Goal: Task Accomplishment & Management: Manage account settings

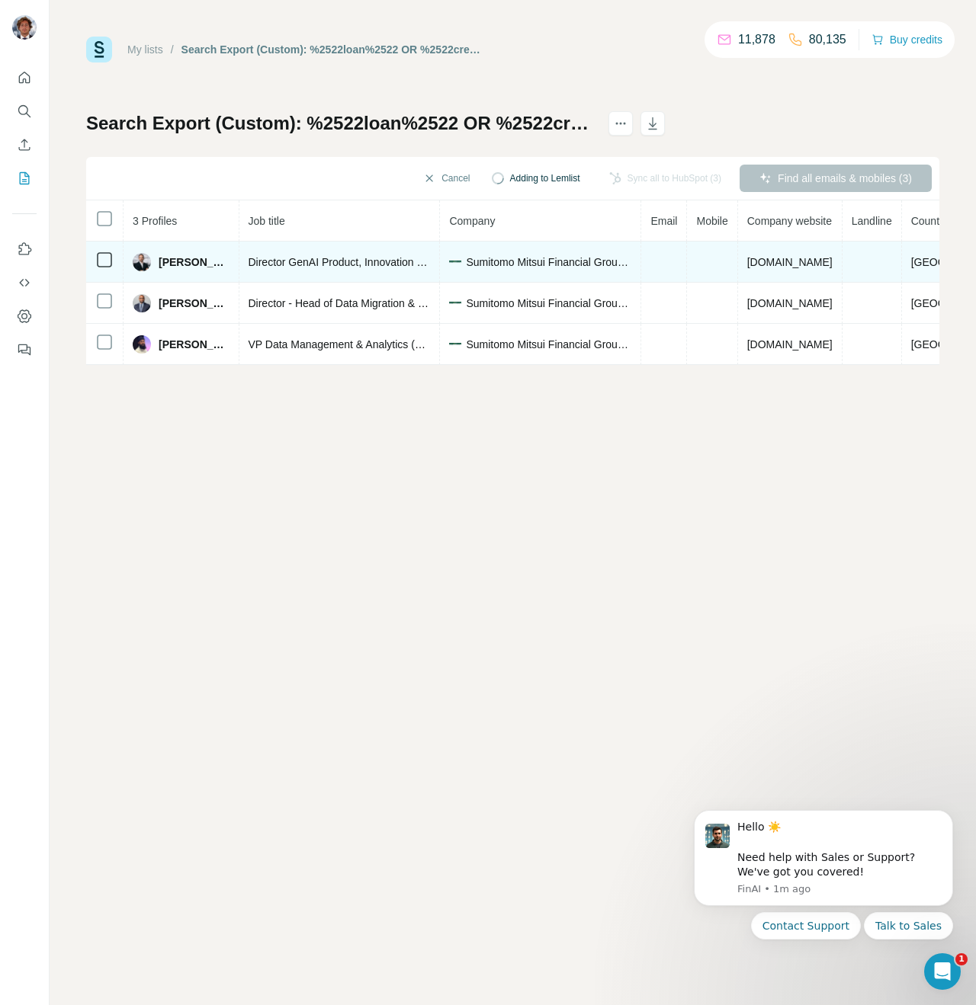
scroll to position [0, 245]
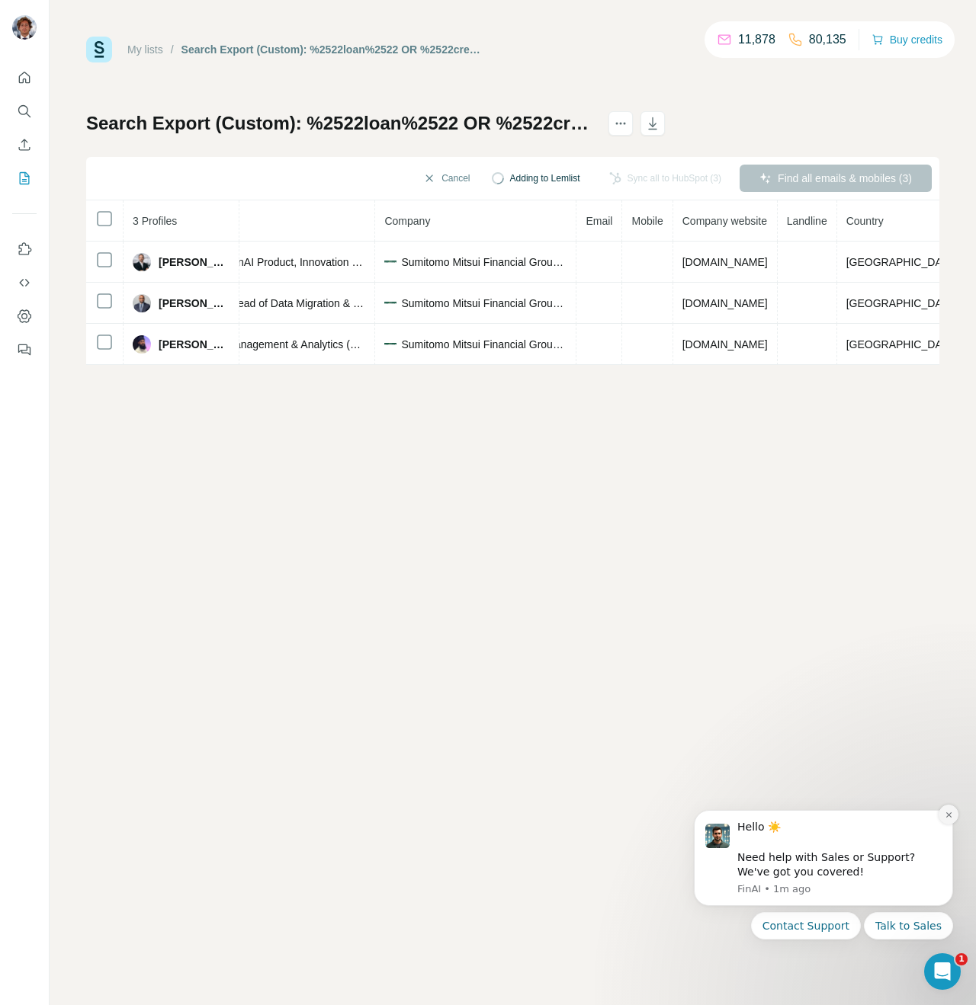
click at [944, 821] on button "Dismiss notification" at bounding box center [948, 815] width 20 height 20
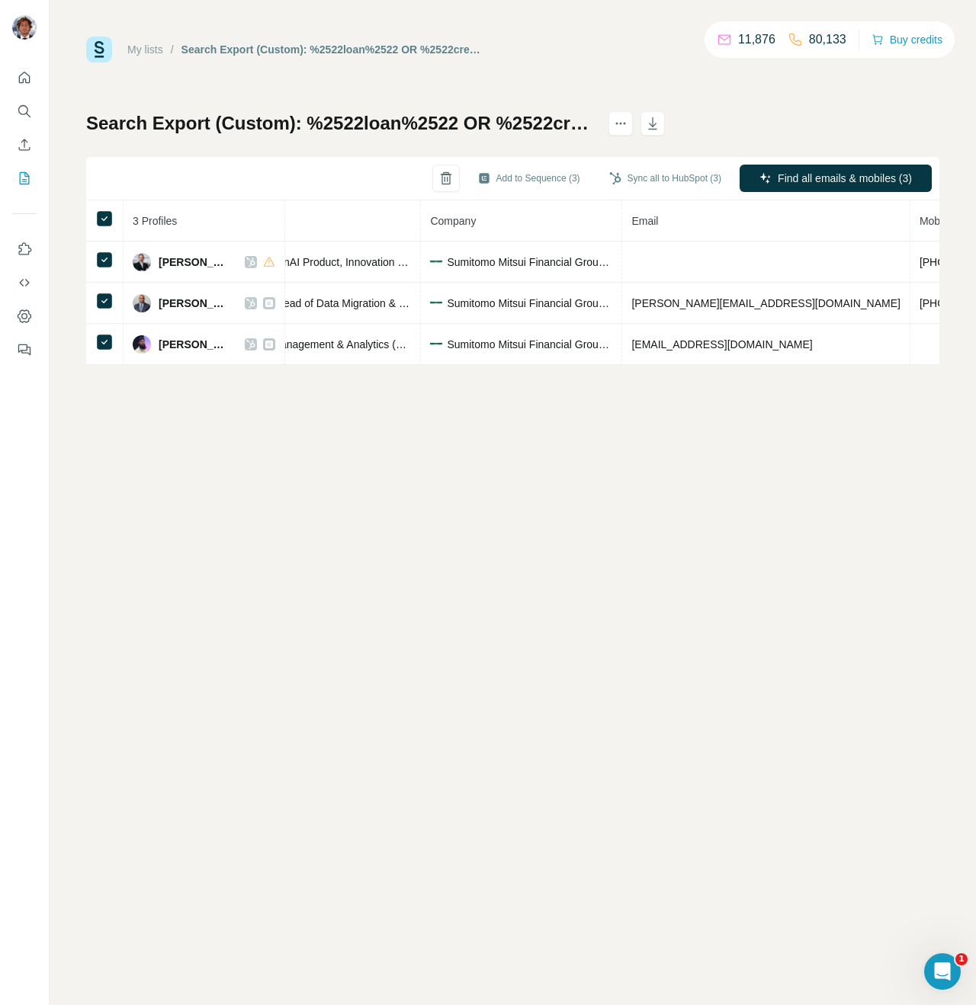
click at [386, 415] on div "My lists / Search Export (Custom): %2522loan%2522 OR %2522credit%2522 OR %2522r…" at bounding box center [513, 502] width 926 height 1005
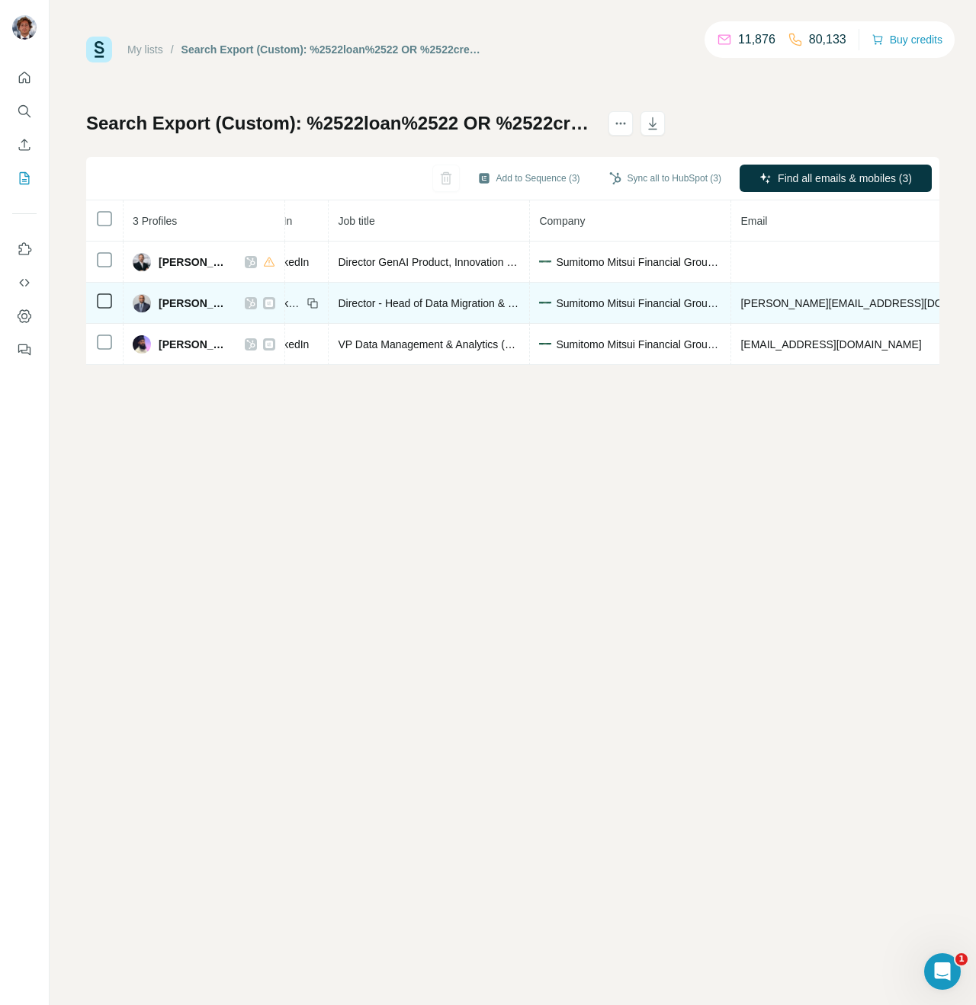
scroll to position [0, 0]
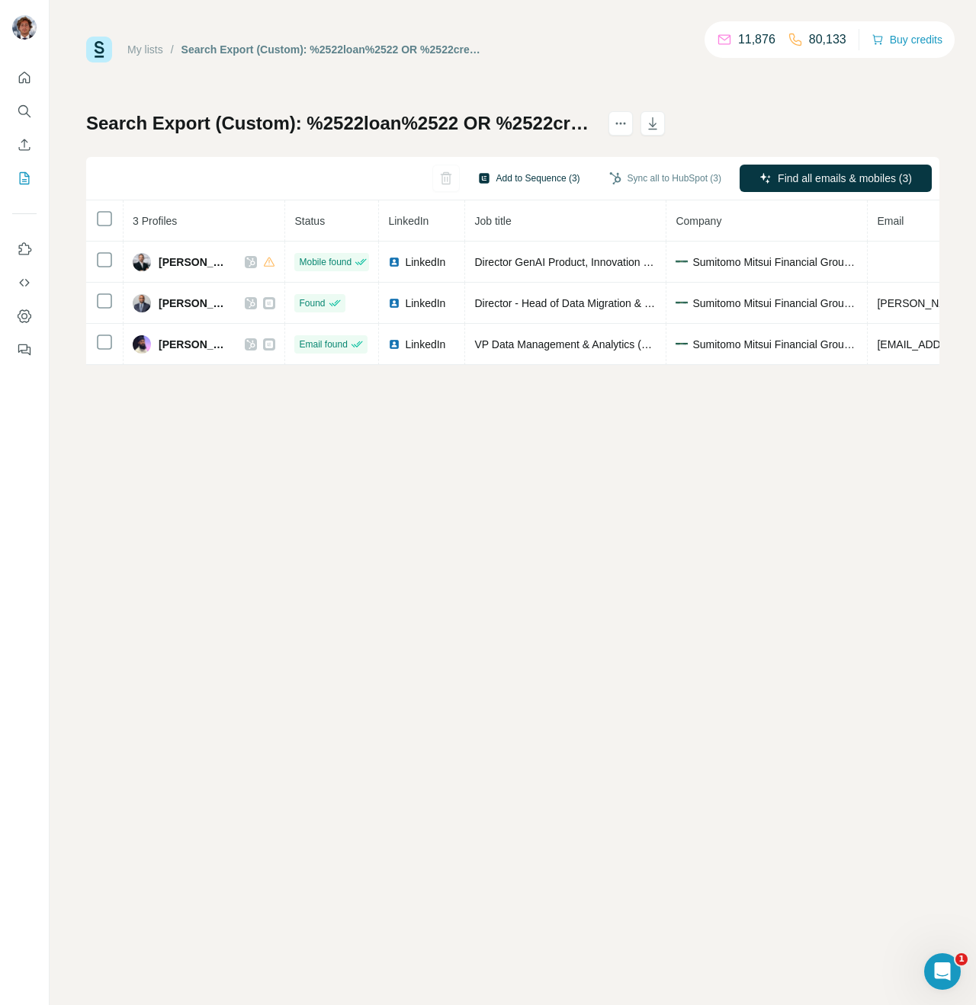
click at [548, 182] on button "Add to Sequence (3)" at bounding box center [528, 178] width 123 height 23
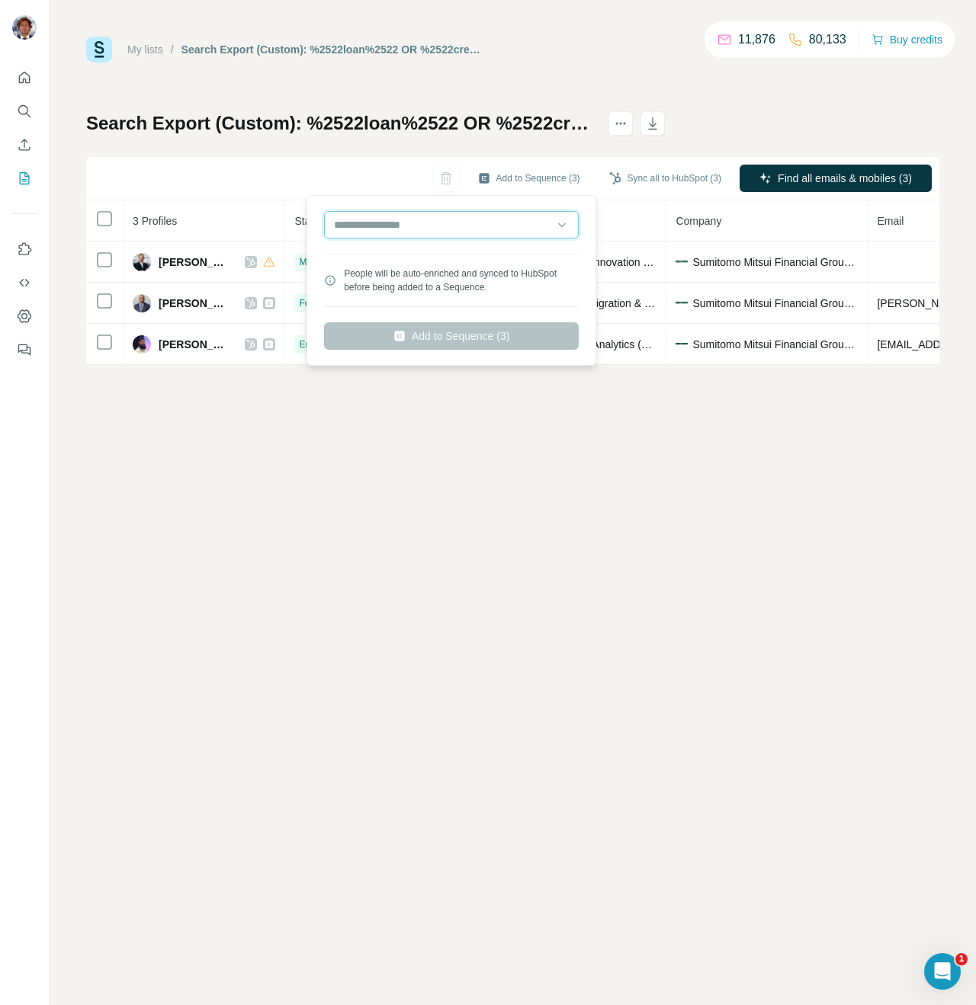
click at [527, 232] on input "text" at bounding box center [451, 224] width 255 height 27
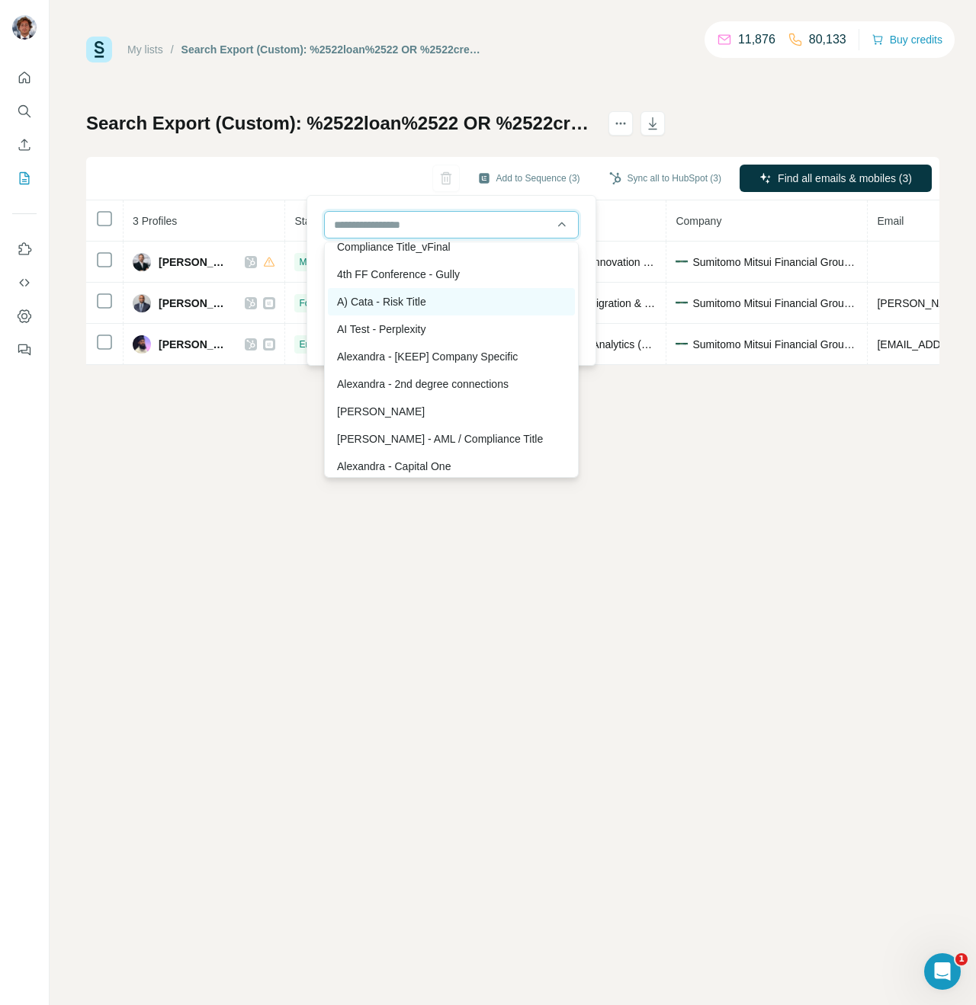
scroll to position [29, 0]
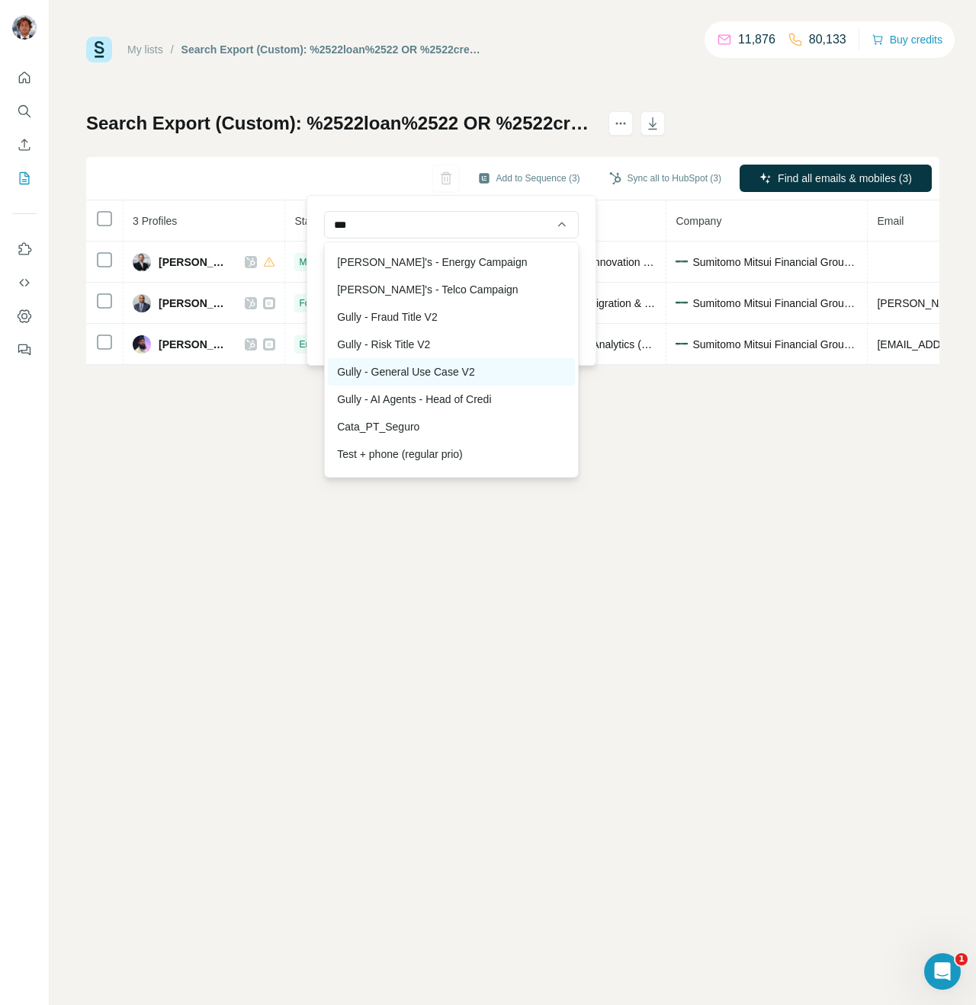
click at [485, 364] on div "Gully - General Use Case V2" at bounding box center [451, 371] width 247 height 27
type input "**********"
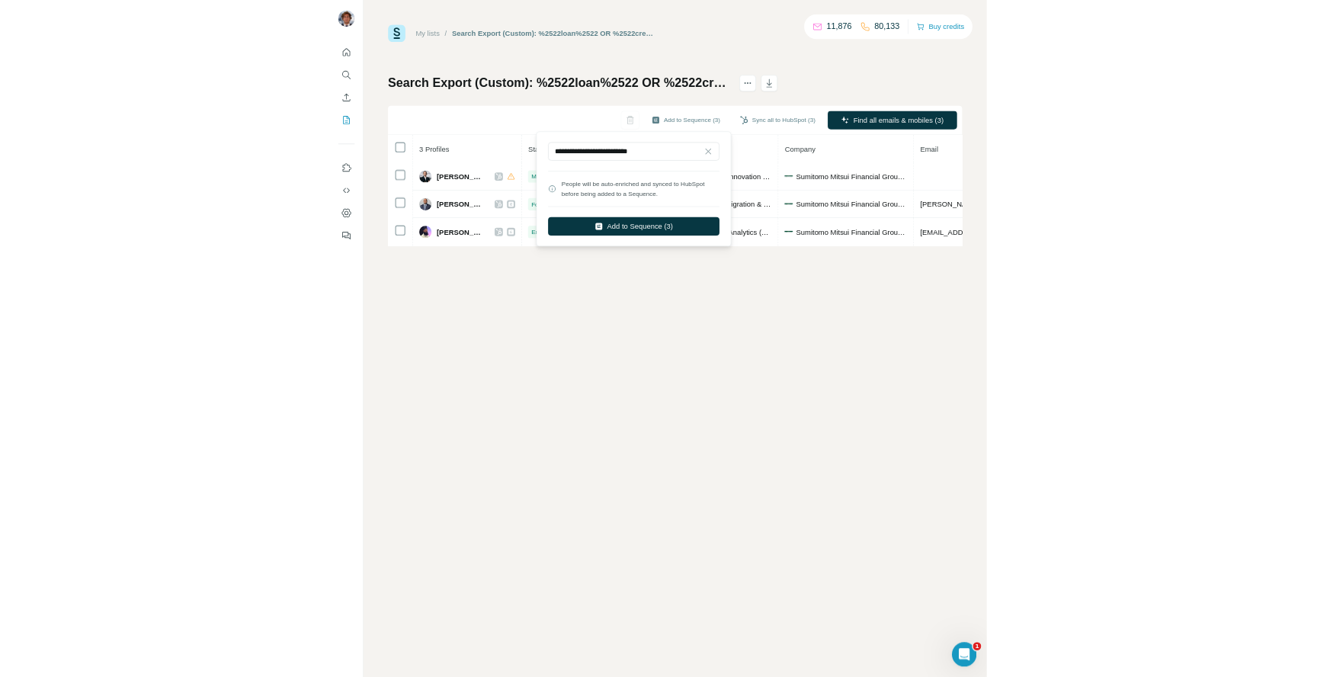
scroll to position [0, 0]
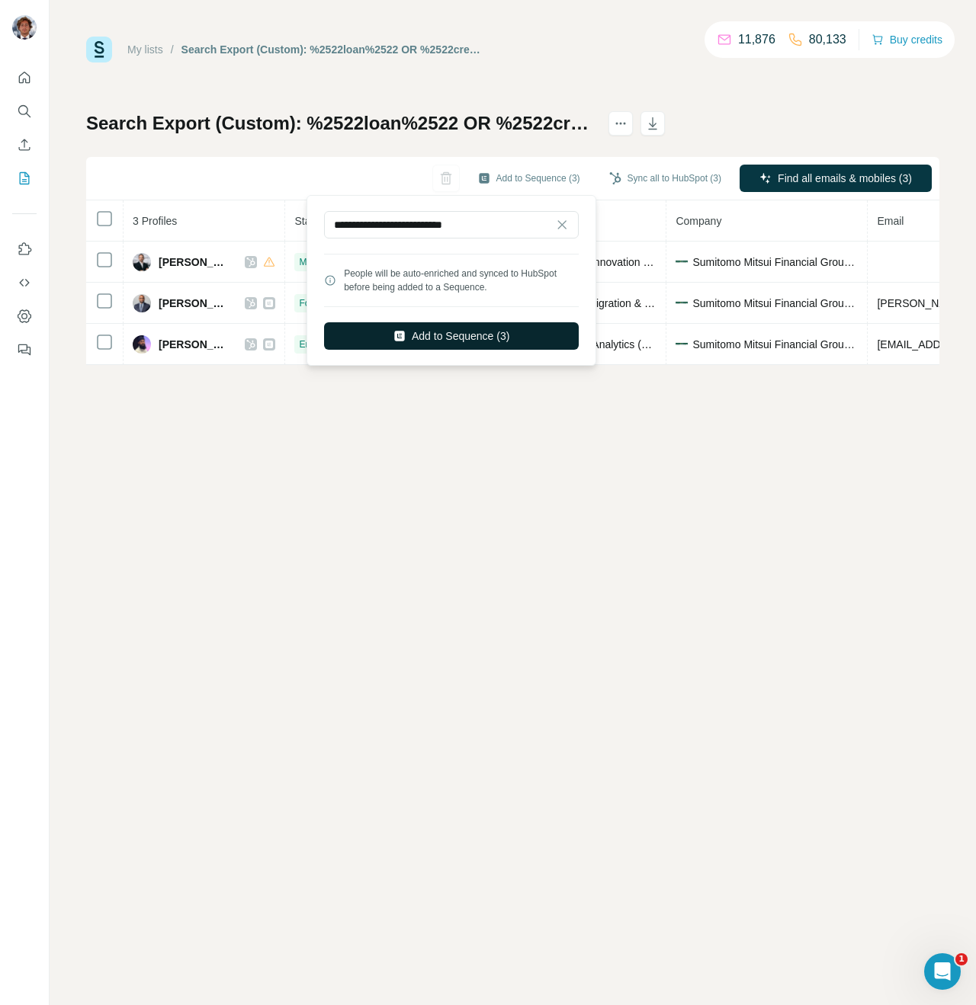
click at [495, 335] on button "Add to Sequence (3)" at bounding box center [451, 335] width 255 height 27
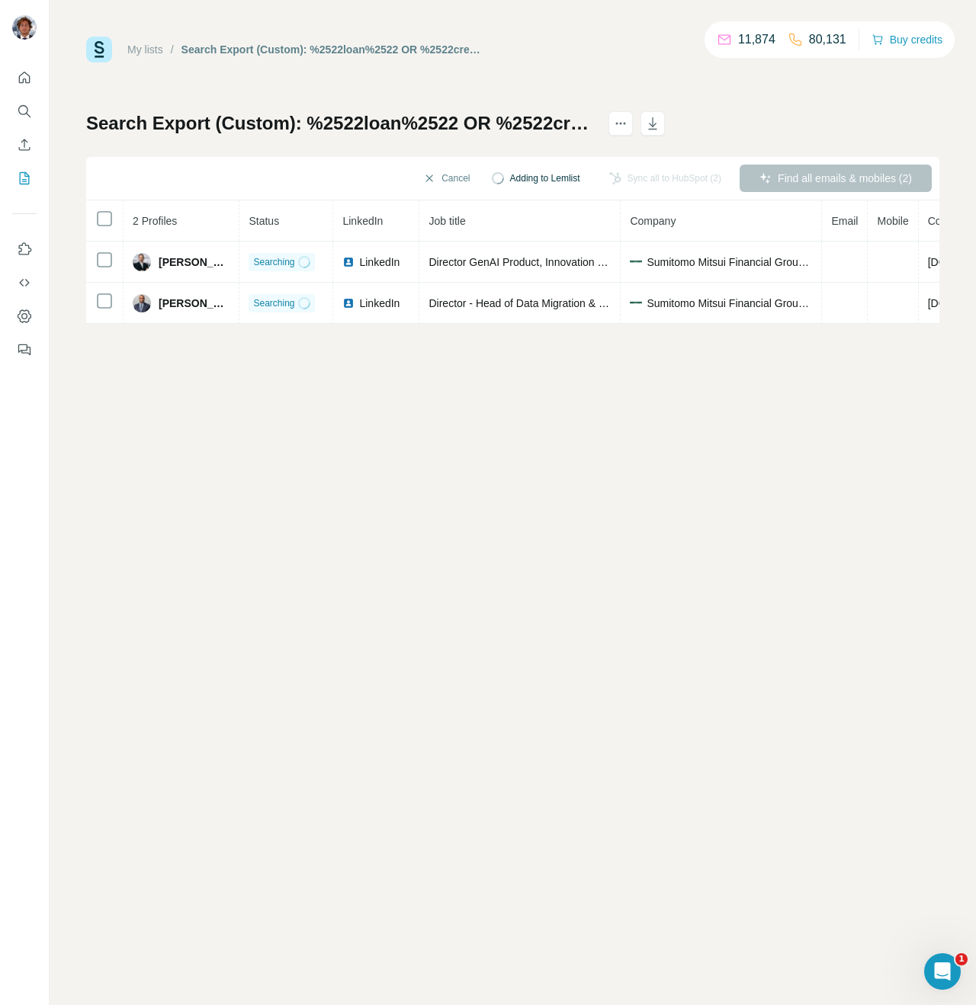
click at [642, 180] on div "Sync all to HubSpot (2)" at bounding box center [664, 178] width 133 height 27
click at [630, 176] on div "Sync all to HubSpot (2)" at bounding box center [664, 178] width 133 height 27
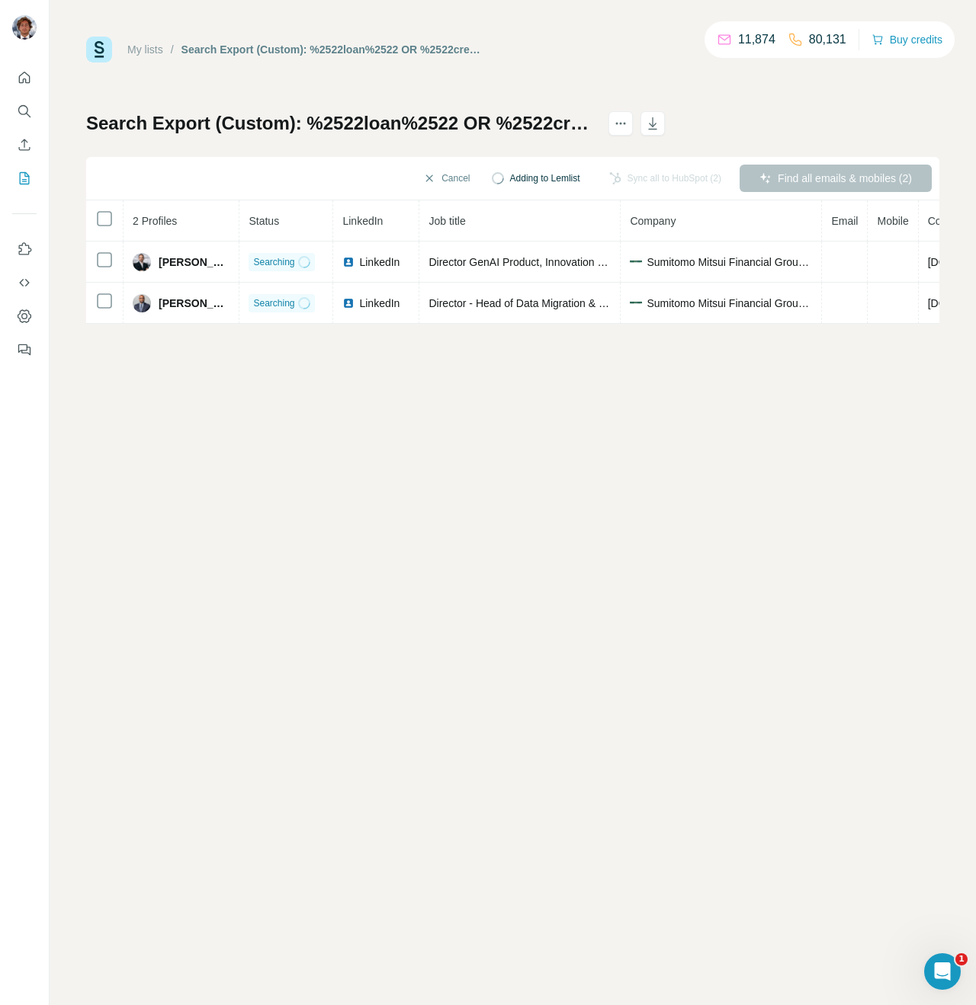
click at [593, 357] on div "My lists / Search Export (Custom): %2522loan%2522 OR %2522credit%2522 OR %2522r…" at bounding box center [513, 502] width 926 height 1005
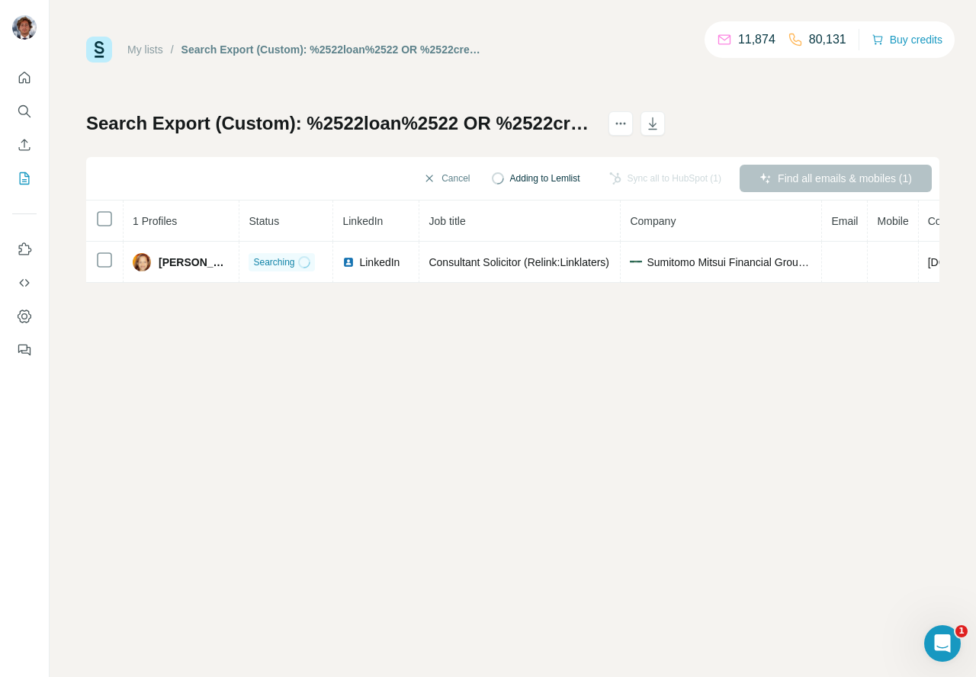
click at [319, 425] on div "My lists / Search Export (Custom): %2522loan%2522 OR %2522credit%2522 OR %2522r…" at bounding box center [513, 338] width 926 height 677
click at [534, 404] on div "My lists / Search Export (Custom): %2522loan%2522 OR %2522credit%2522 OR %2522r…" at bounding box center [513, 338] width 926 height 677
click at [631, 286] on div "My lists / Search Export (Custom): %2522loan%2522 OR %2522credit%2522 OR %2522r…" at bounding box center [513, 338] width 926 height 677
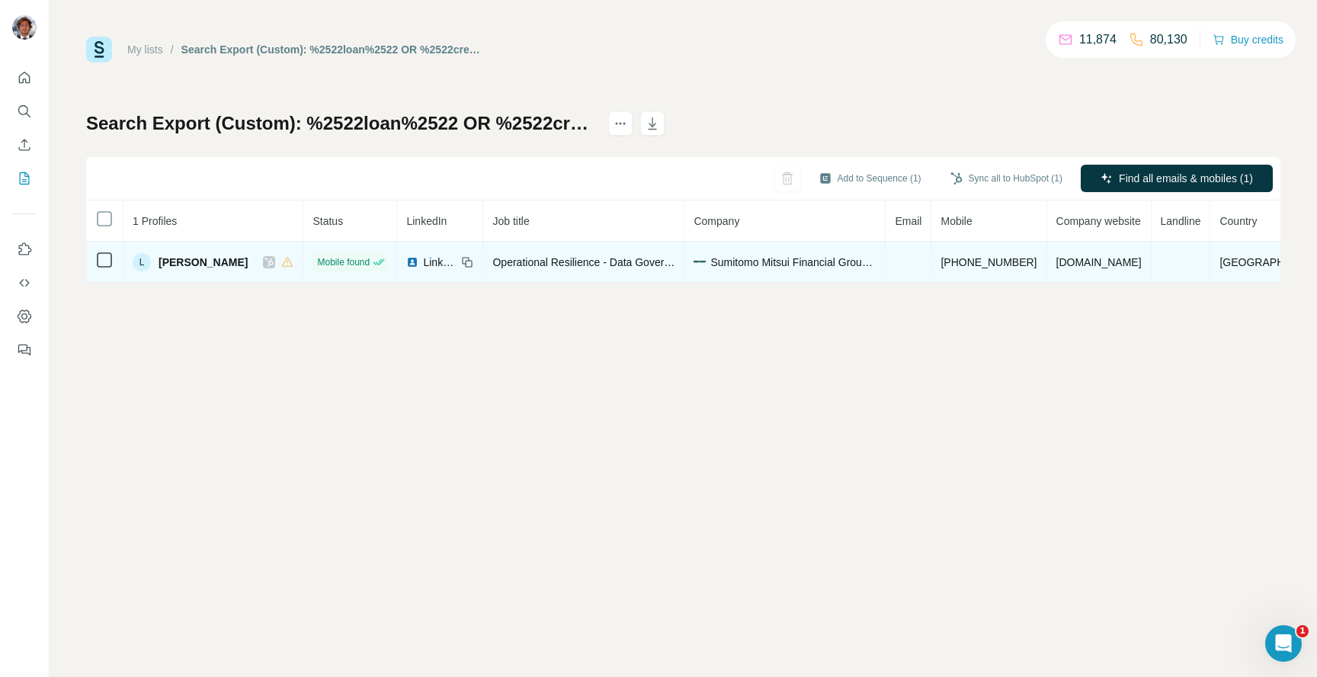
click at [265, 260] on icon at bounding box center [269, 262] width 8 height 9
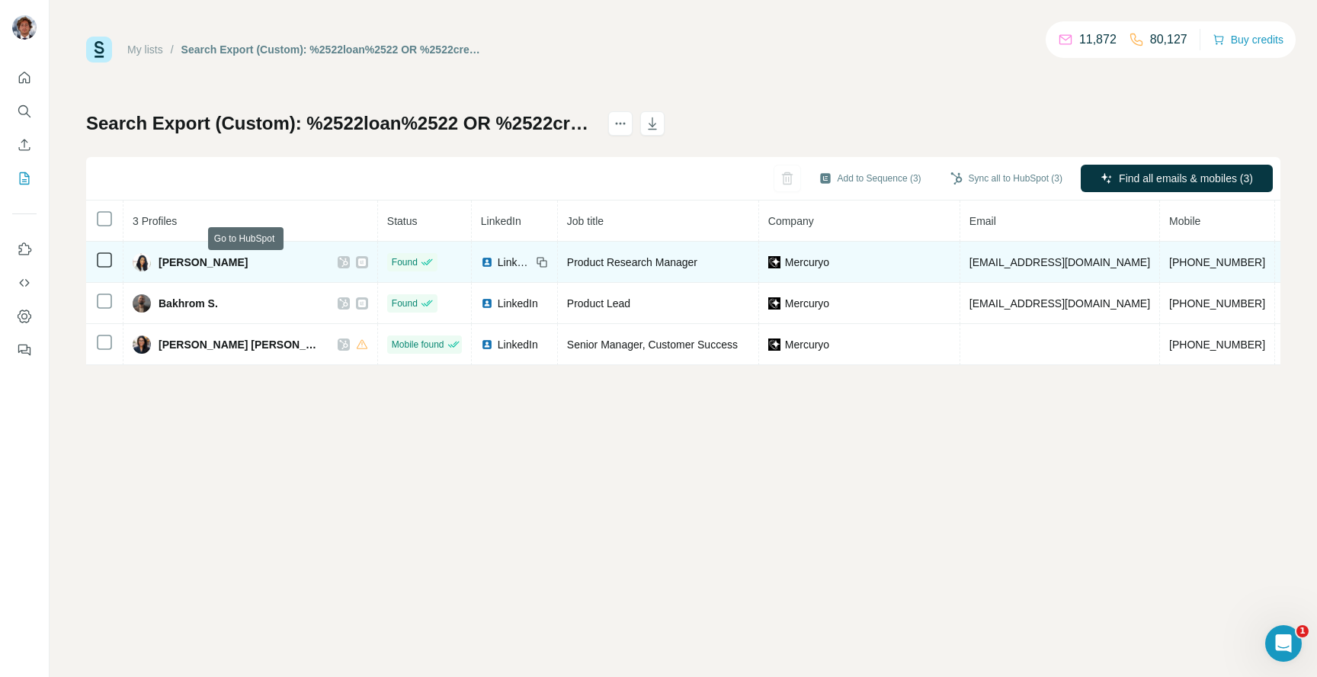
click at [339, 261] on icon at bounding box center [343, 262] width 9 height 12
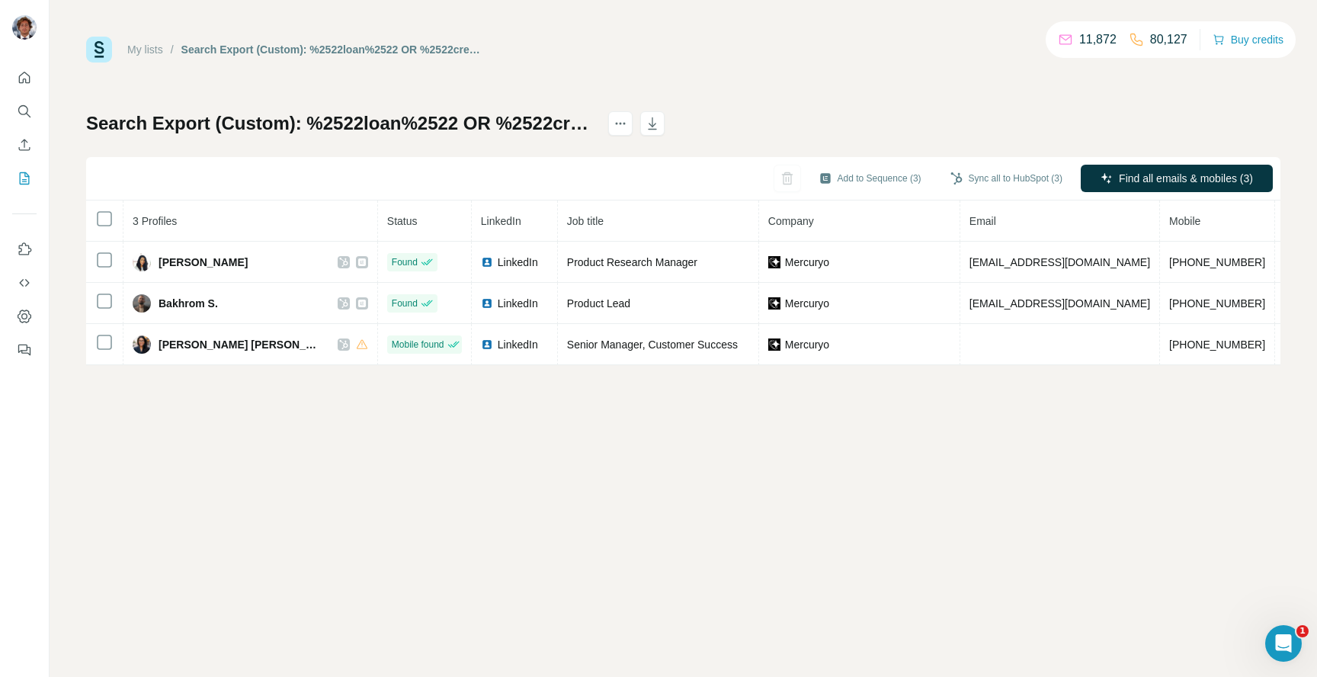
click at [327, 434] on div "My lists / Search Export (Custom): %2522loan%2522 OR %2522credit%2522 OR %2522r…" at bounding box center [684, 338] width 1268 height 677
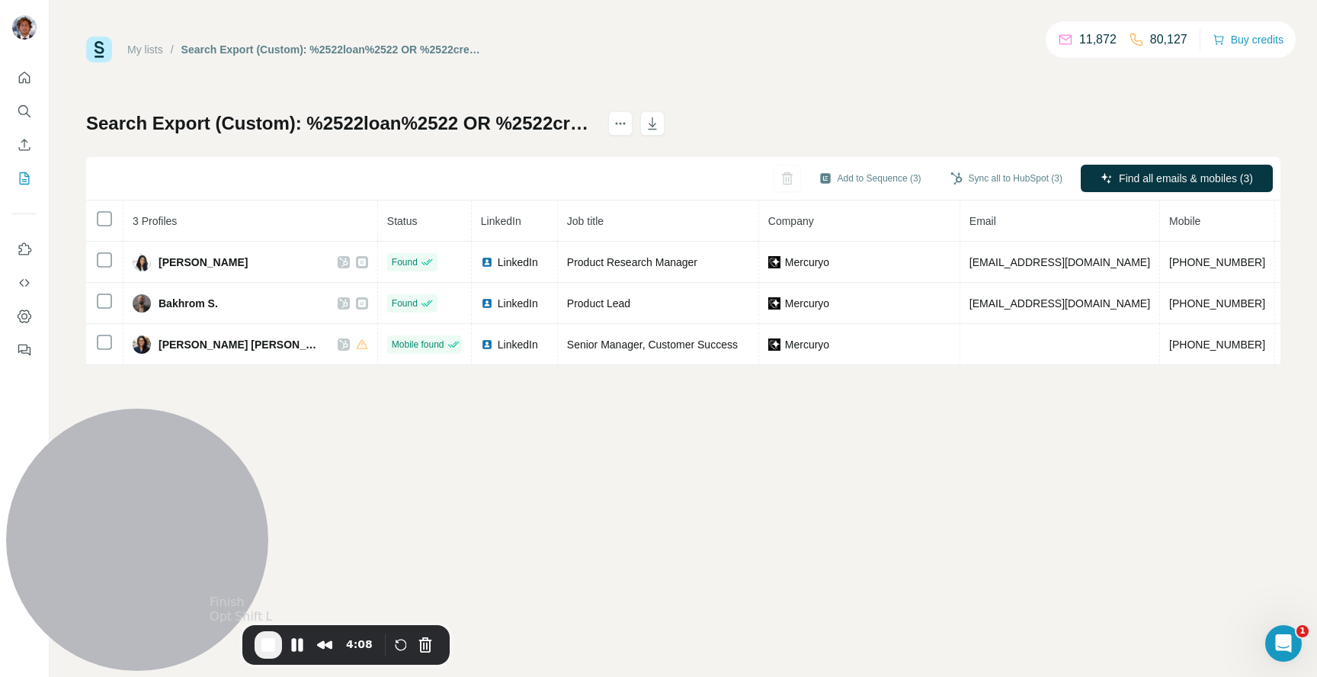
click at [274, 640] on span "End Recording" at bounding box center [268, 645] width 18 height 18
